Goal: Information Seeking & Learning: Find specific fact

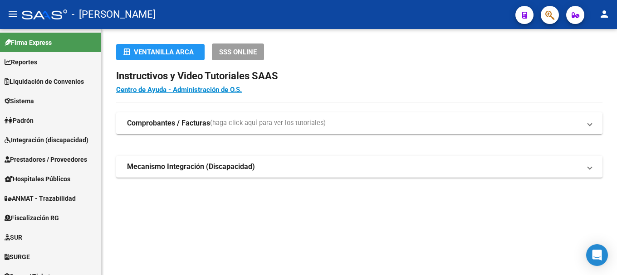
click at [542, 20] on div at bounding box center [545, 14] width 25 height 19
click at [545, 18] on icon "button" at bounding box center [549, 15] width 9 height 10
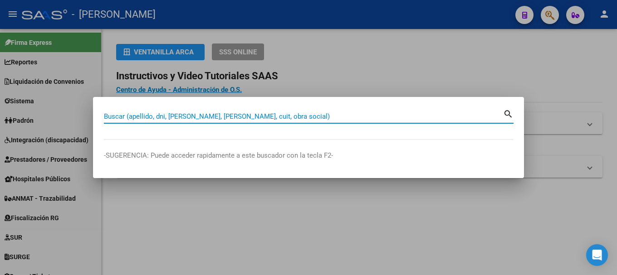
paste input "47553710"
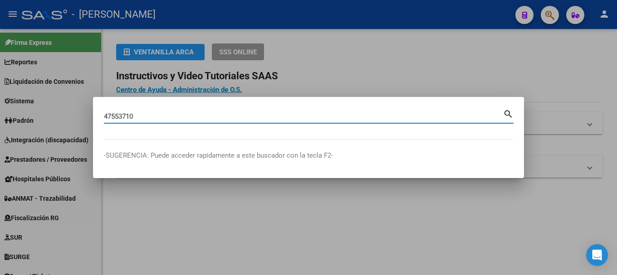
type input "47553710"
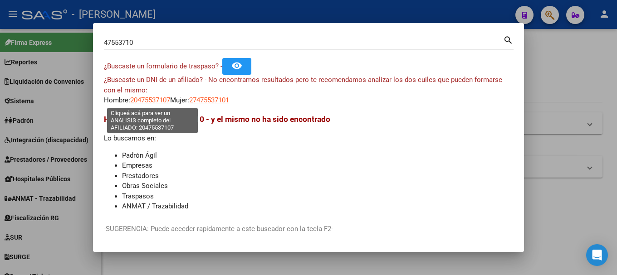
click at [150, 101] on span "20475537107" at bounding box center [150, 100] width 40 height 8
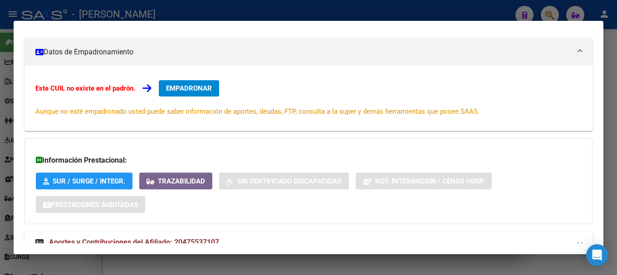
scroll to position [149, 0]
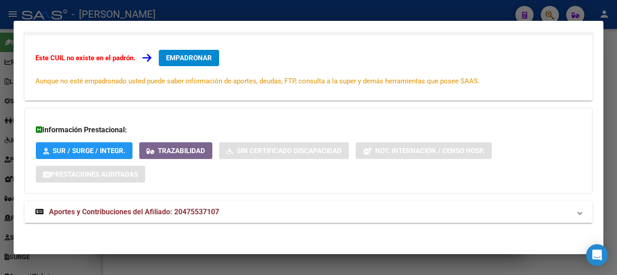
click at [234, 218] on mat-panel-title "Aportes y Contribuciones del Afiliado: 20475537107" at bounding box center [302, 212] width 535 height 11
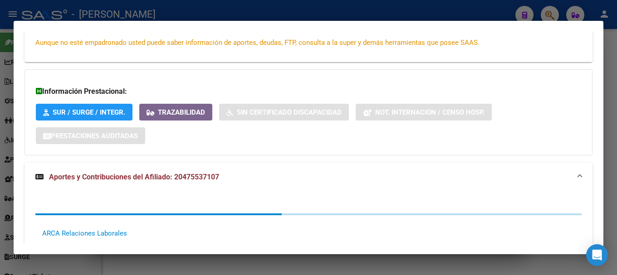
scroll to position [293, 0]
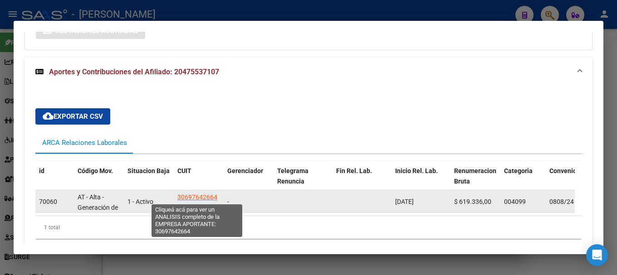
click at [197, 198] on span "30697642664" at bounding box center [197, 197] width 40 height 7
type textarea "30697642664"
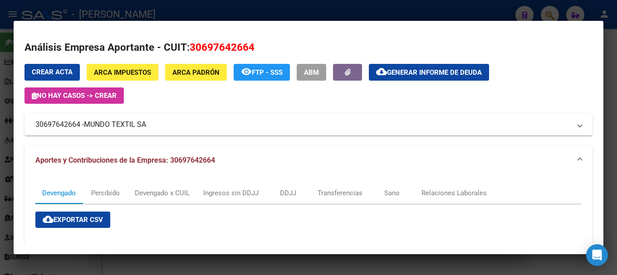
click at [220, 12] on div at bounding box center [308, 137] width 617 height 275
